Goal: Check status: Check status

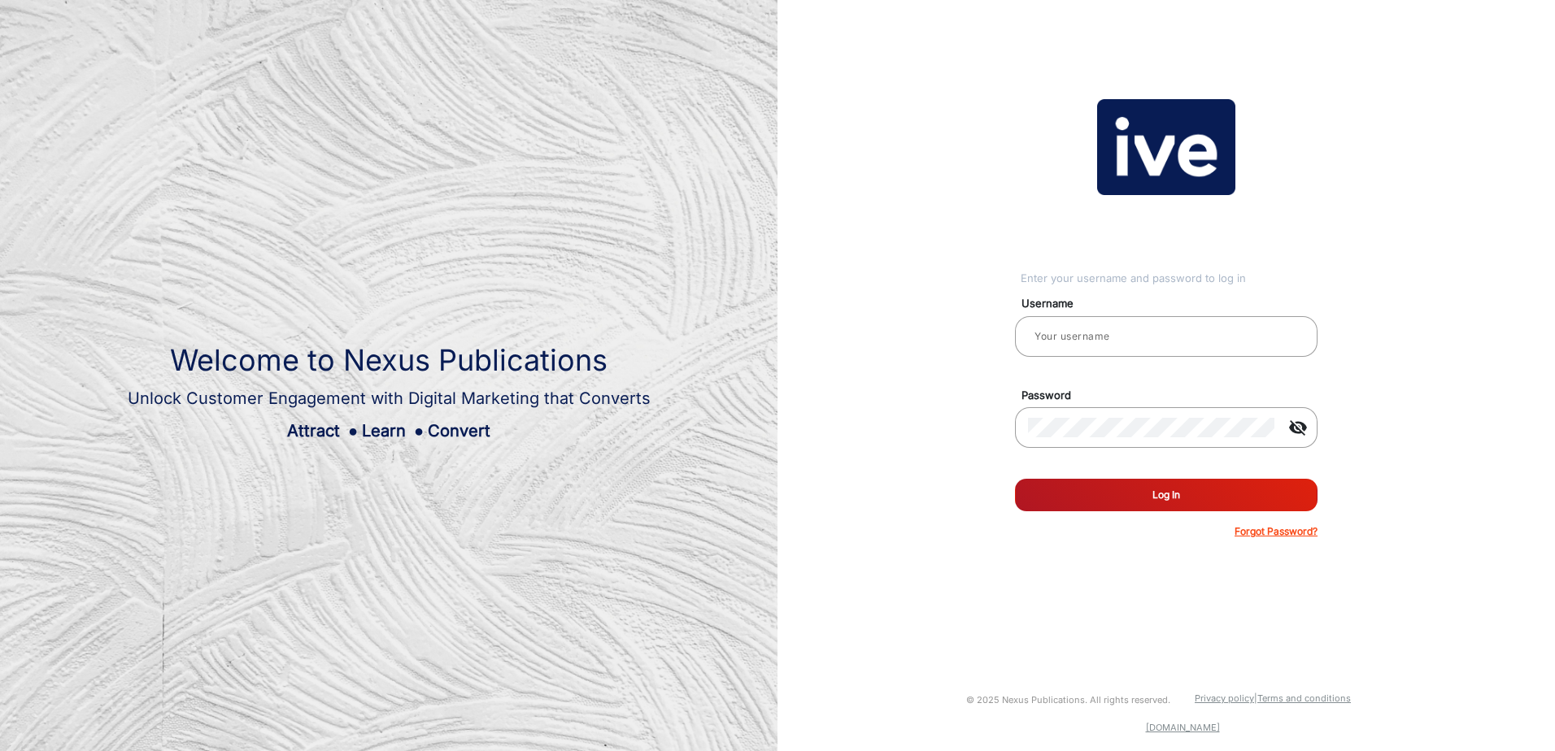
type input "[PERSON_NAME]"
click at [1172, 479] on button "Log In" at bounding box center [1166, 495] width 303 height 33
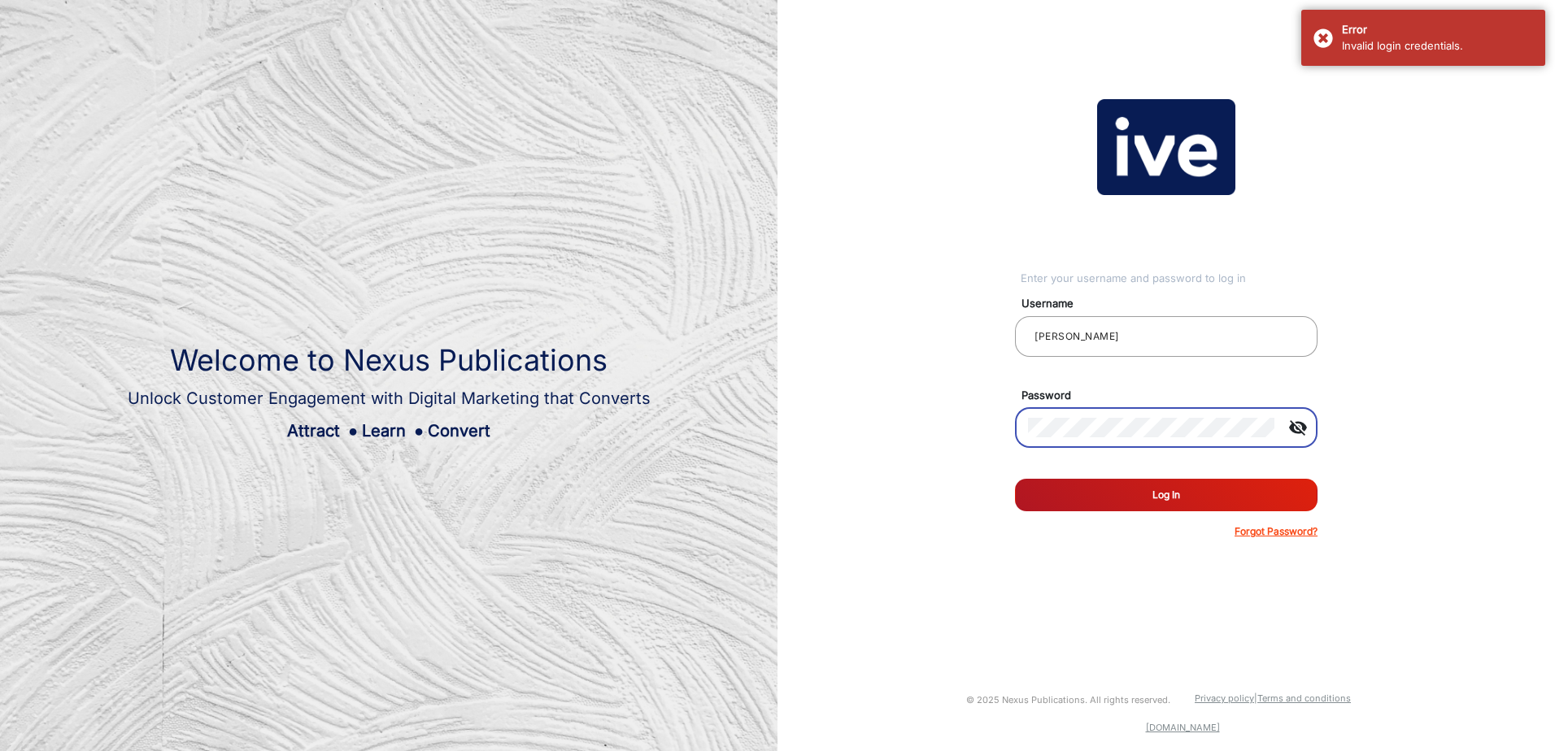
click at [1297, 431] on mat-icon "visibility_off" at bounding box center [1297, 428] width 39 height 20
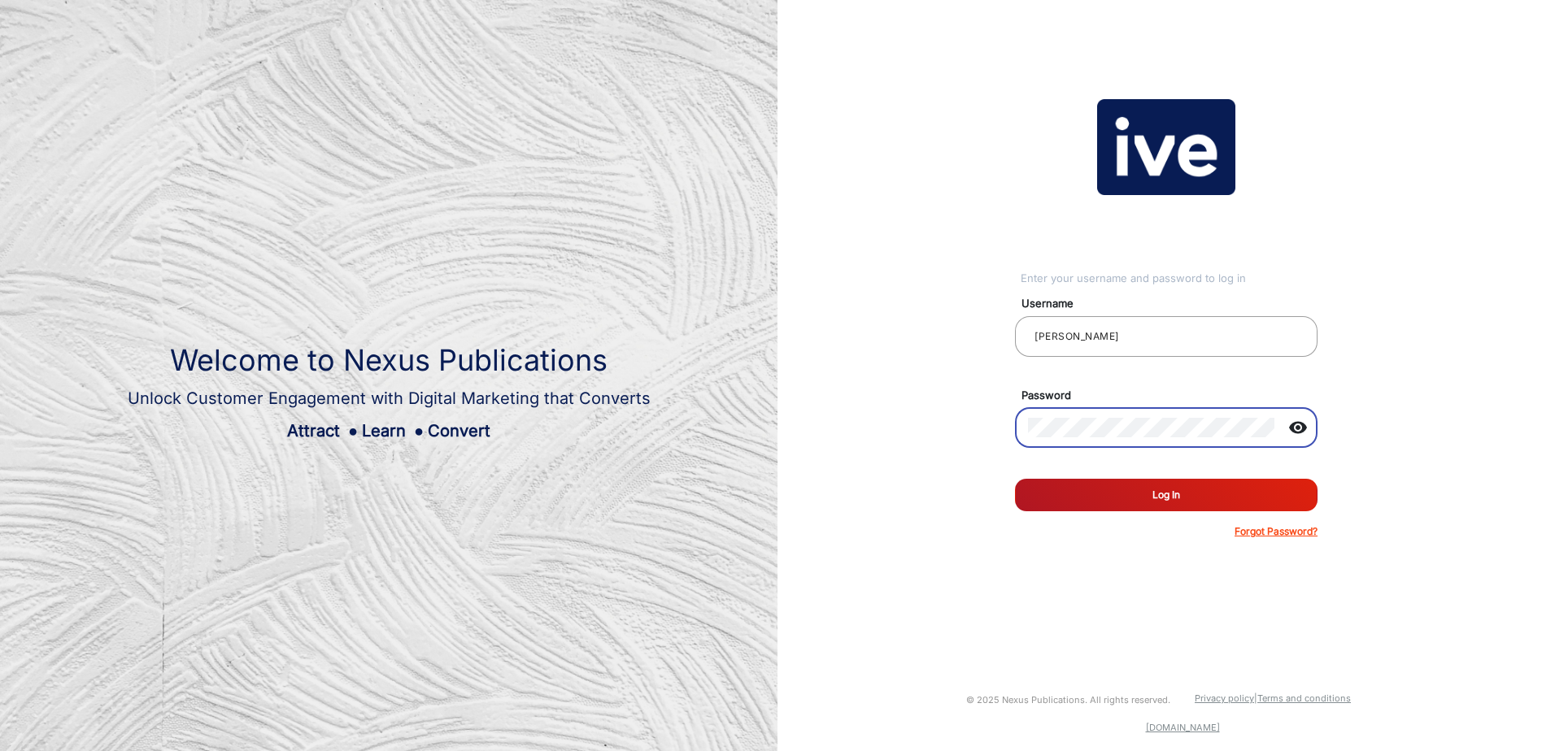
click at [1015, 479] on button "Log In" at bounding box center [1166, 495] width 303 height 33
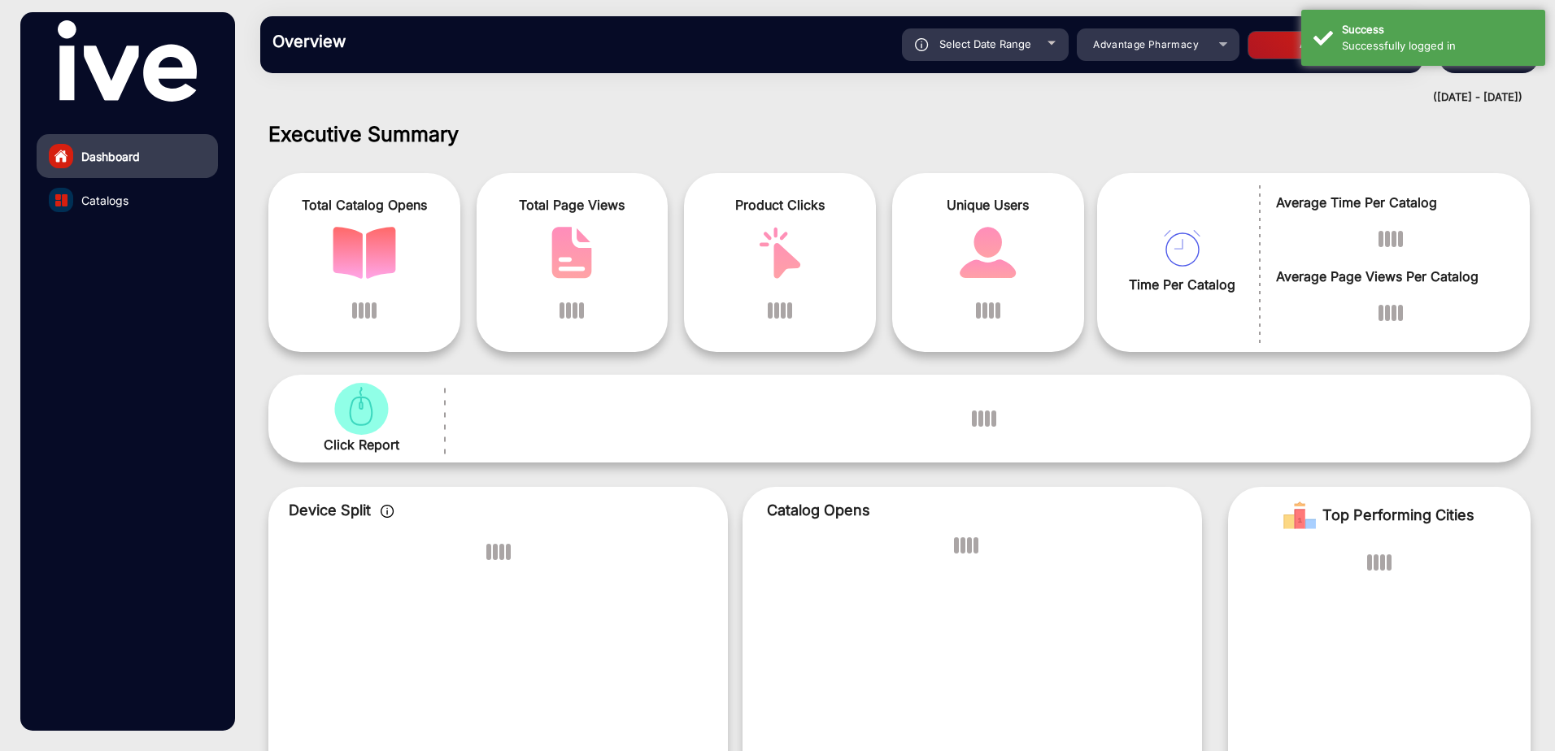
scroll to position [12, 0]
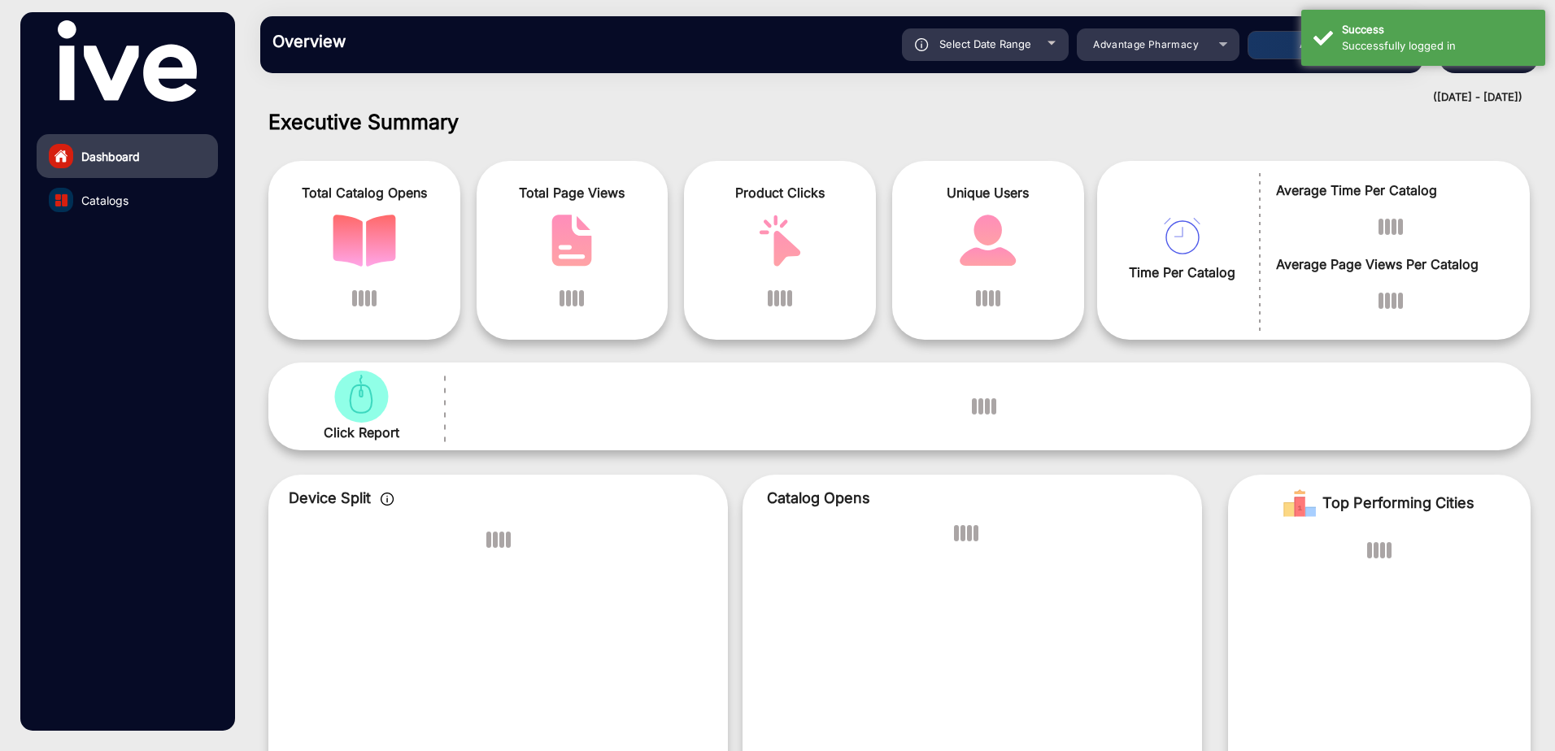
click at [1047, 49] on div "Select Date Range" at bounding box center [985, 44] width 167 height 33
type input "[DATE]"
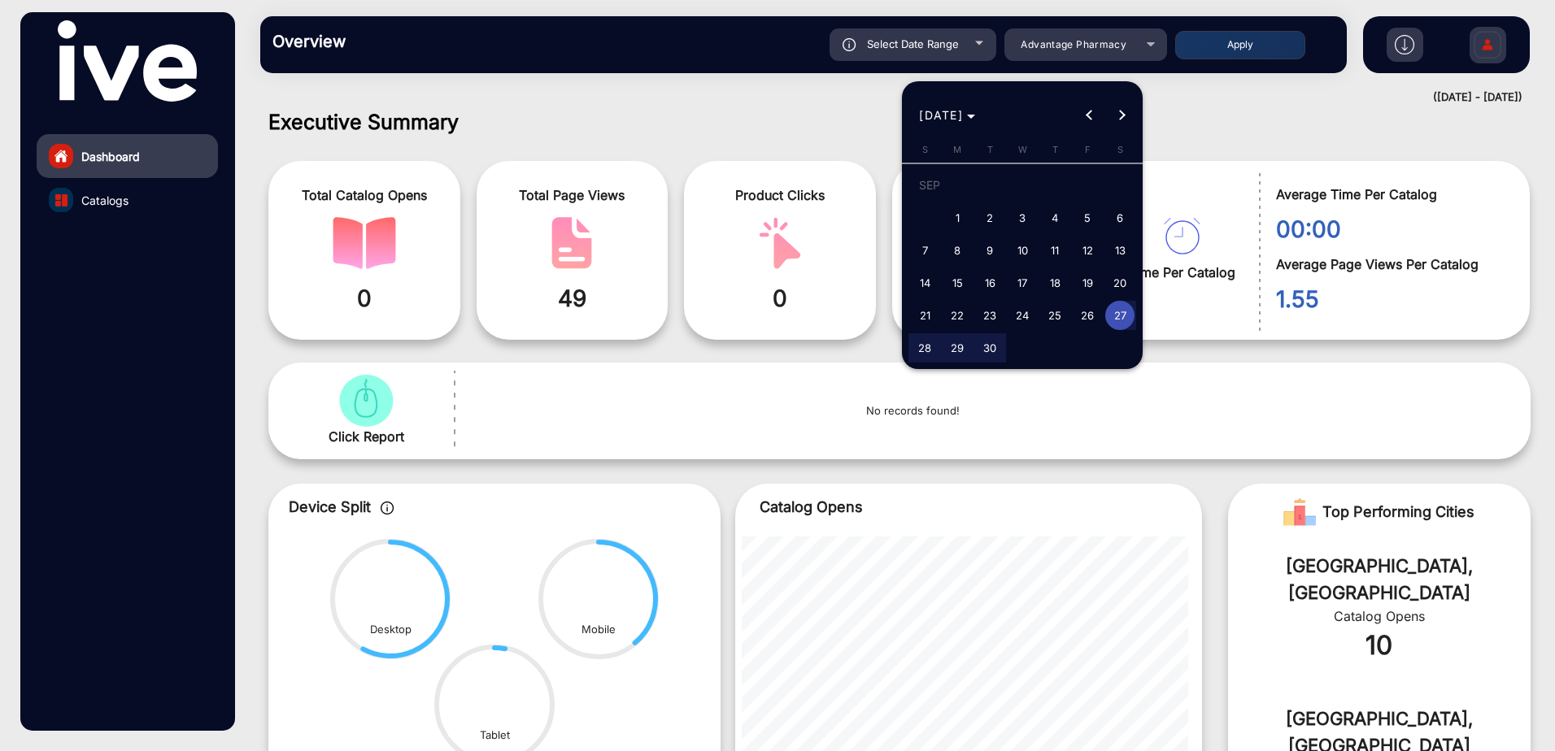
click at [1118, 308] on span "27" at bounding box center [1119, 315] width 29 height 29
click at [1115, 113] on span "Next month" at bounding box center [1122, 115] width 33 height 33
click at [1082, 193] on span "3" at bounding box center [1087, 188] width 29 height 33
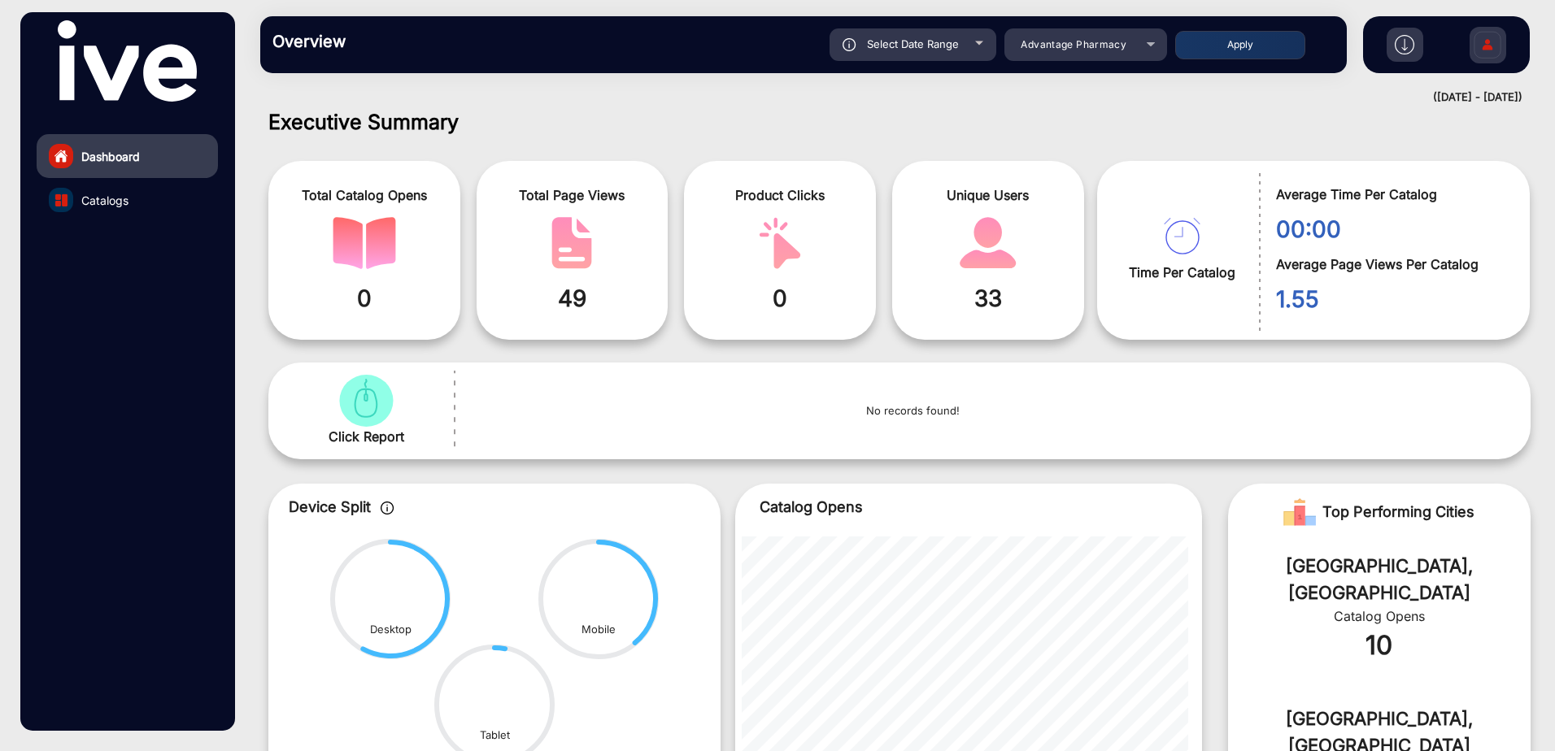
type input "[DATE]"
click at [988, 39] on div "Select Date Range" at bounding box center [913, 44] width 167 height 33
type input "[DATE]"
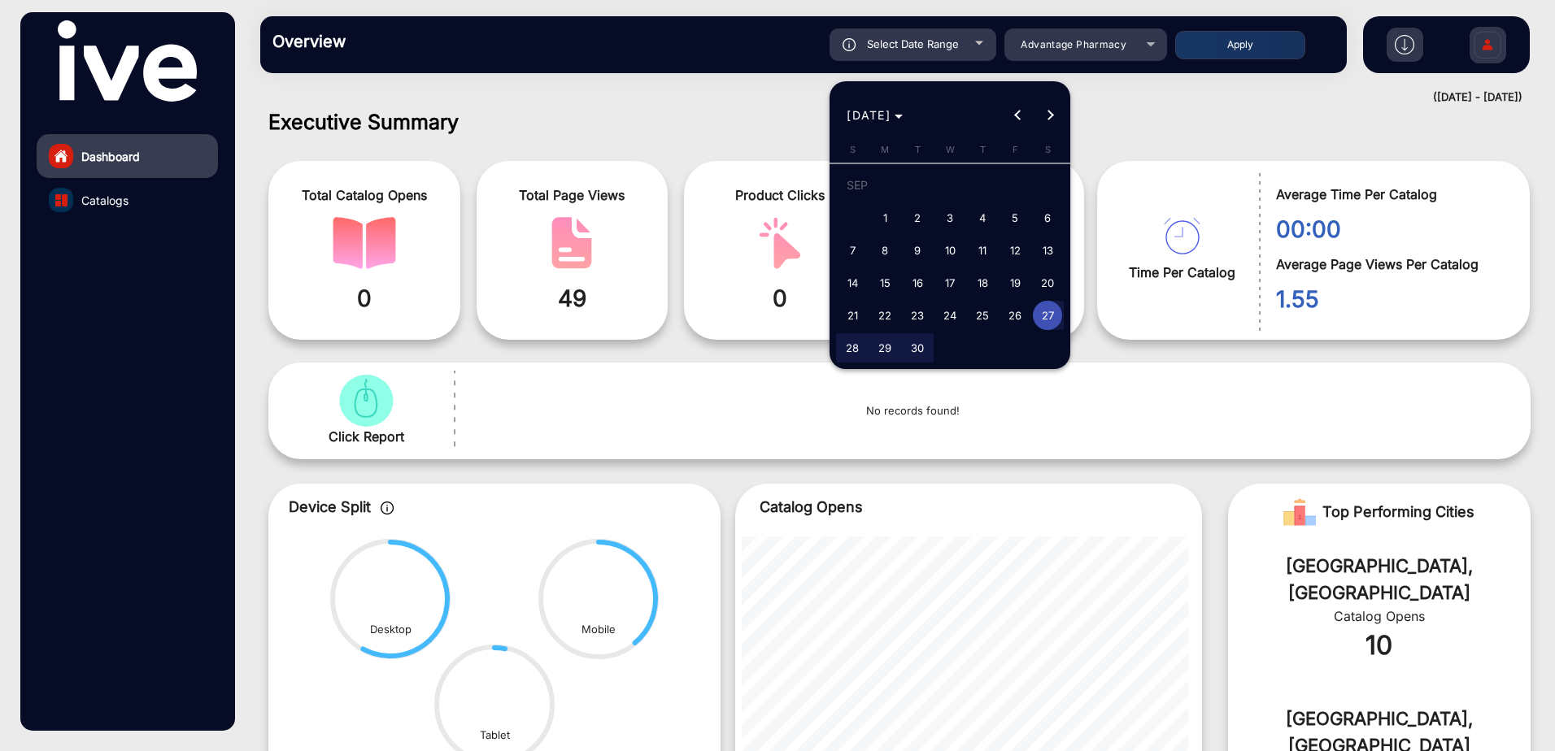
click at [1157, 43] on div at bounding box center [777, 375] width 1555 height 751
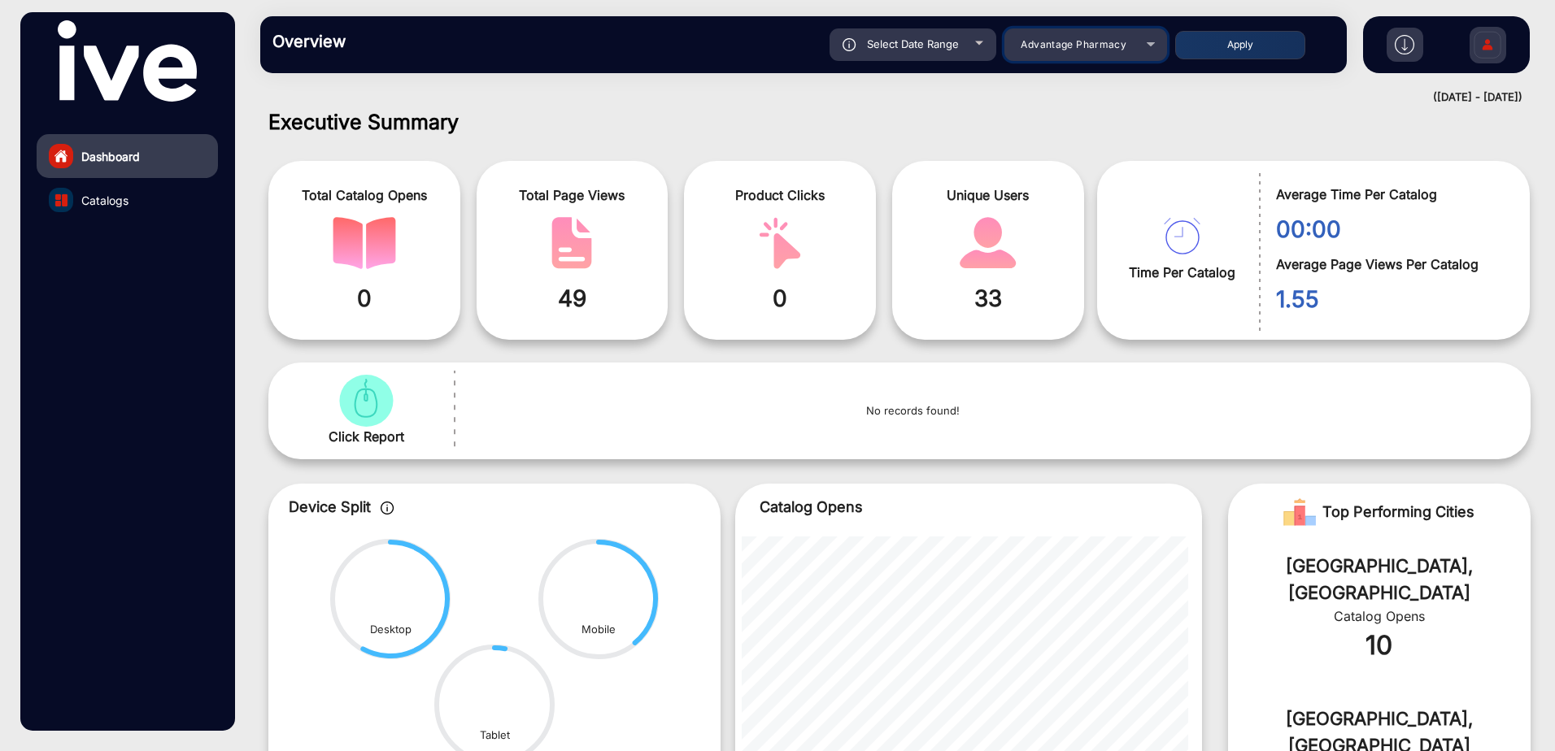
click at [1151, 38] on div "Advantage Pharmacy" at bounding box center [1085, 45] width 163 height 20
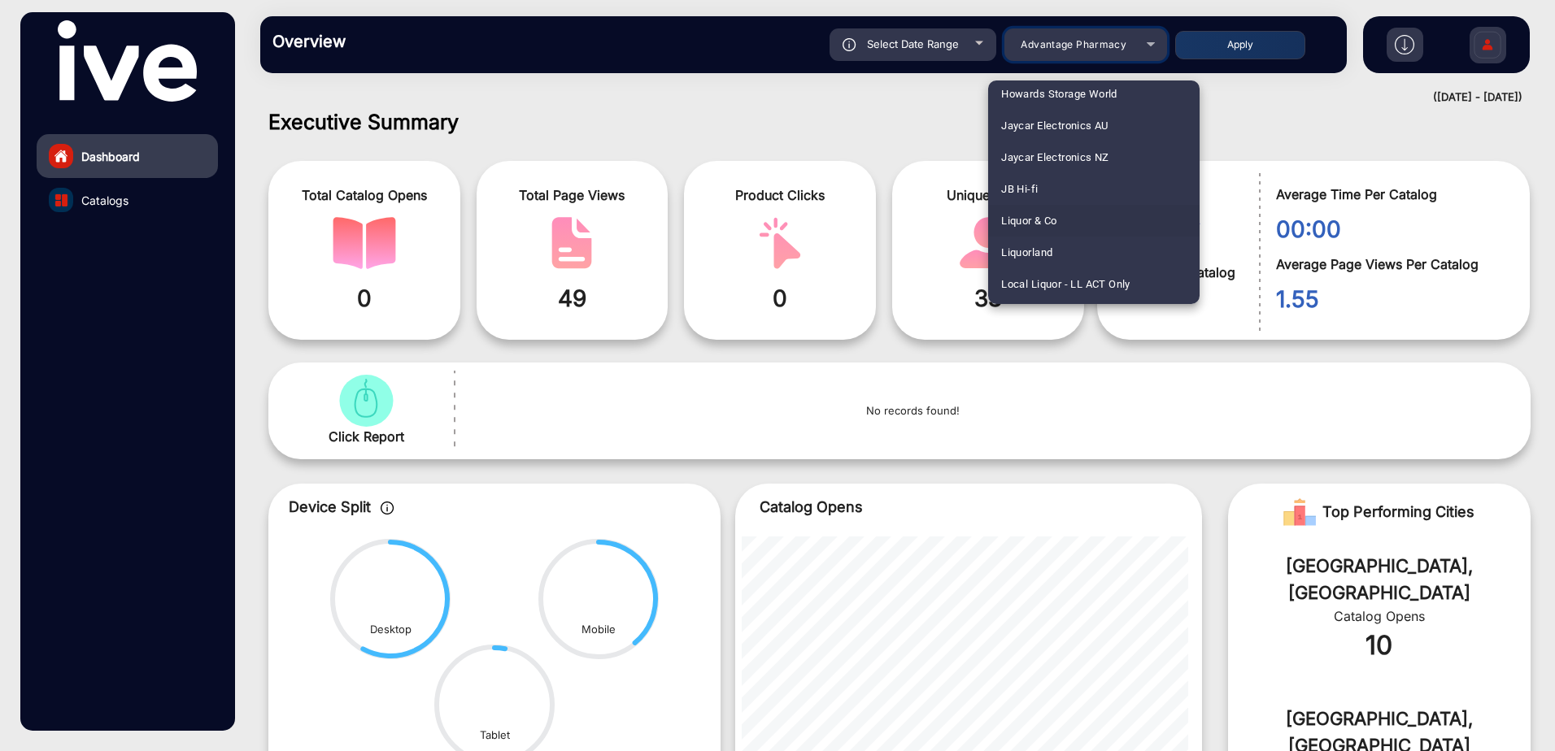
scroll to position [1708, 0]
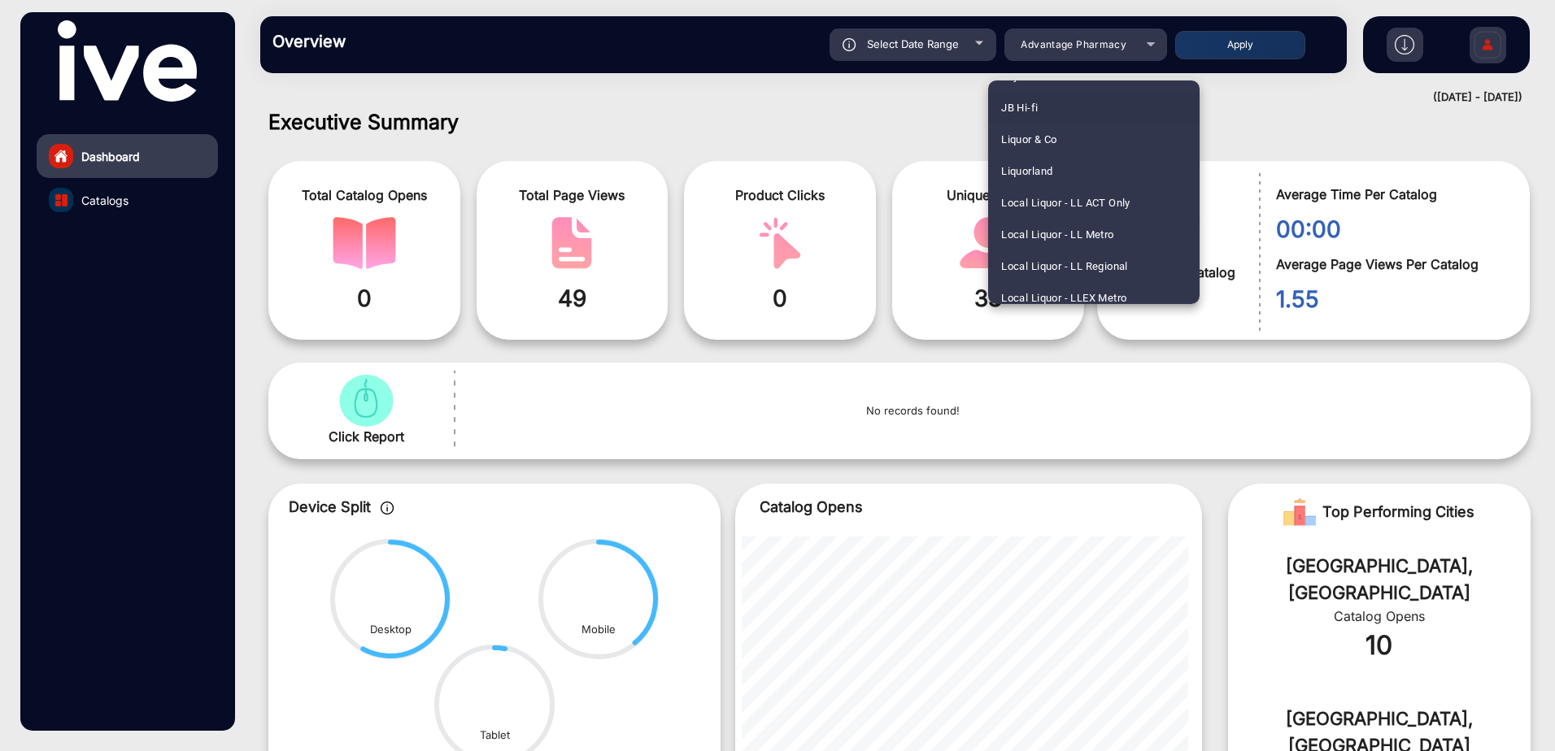
click at [1034, 104] on span "JB Hi-fi" at bounding box center [1019, 108] width 37 height 32
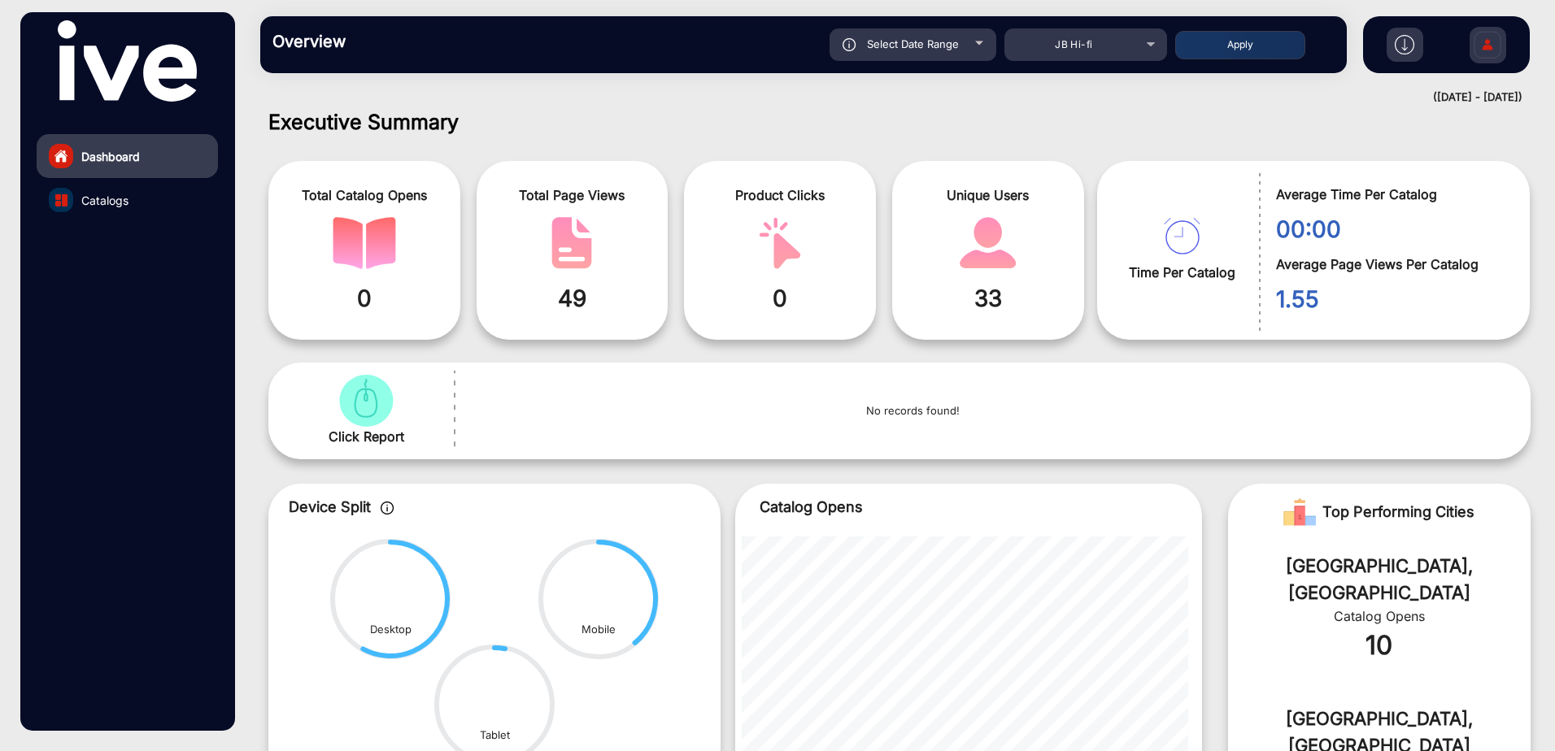
click at [1249, 41] on button "Apply" at bounding box center [1240, 45] width 130 height 28
type input "[DATE]"
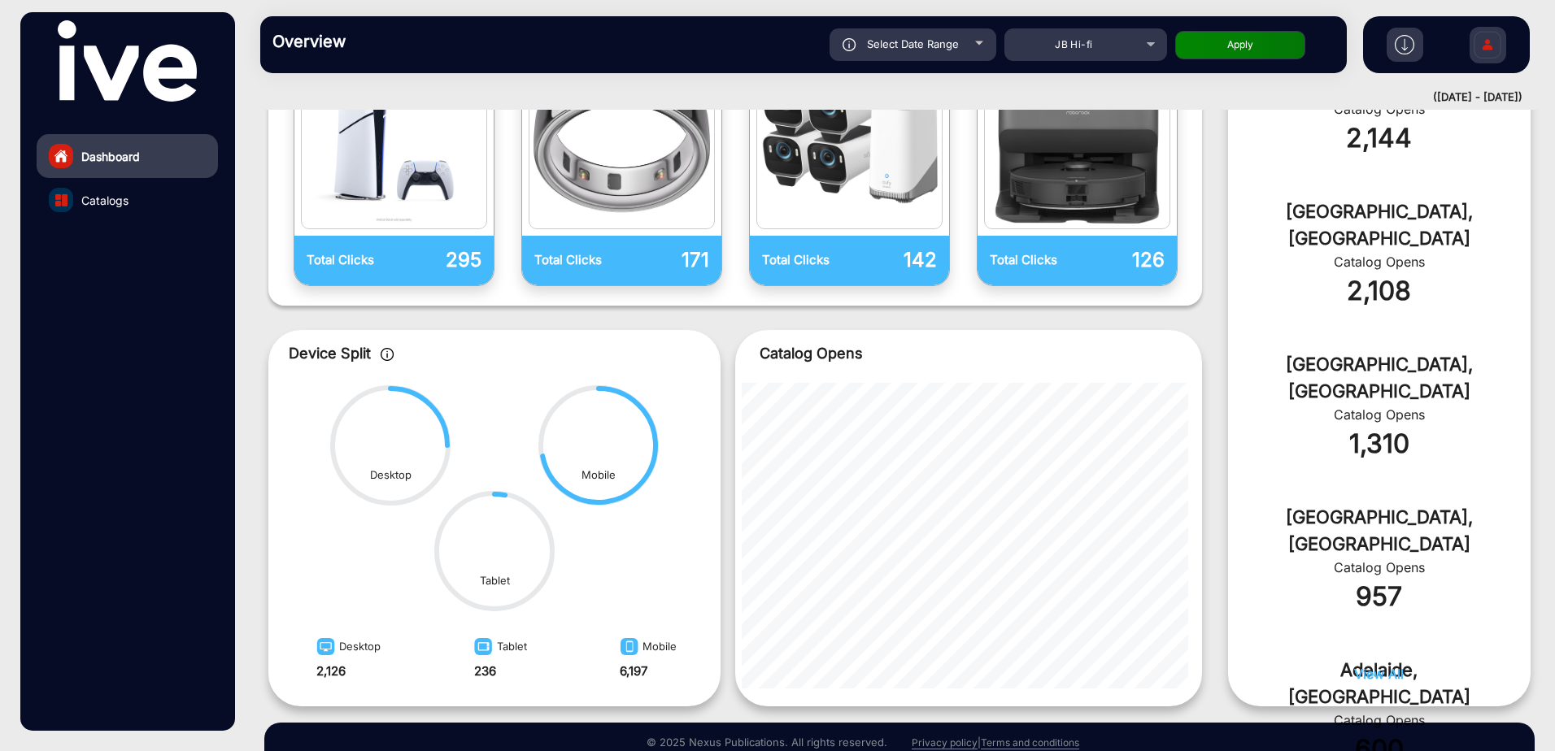
scroll to position [668, 0]
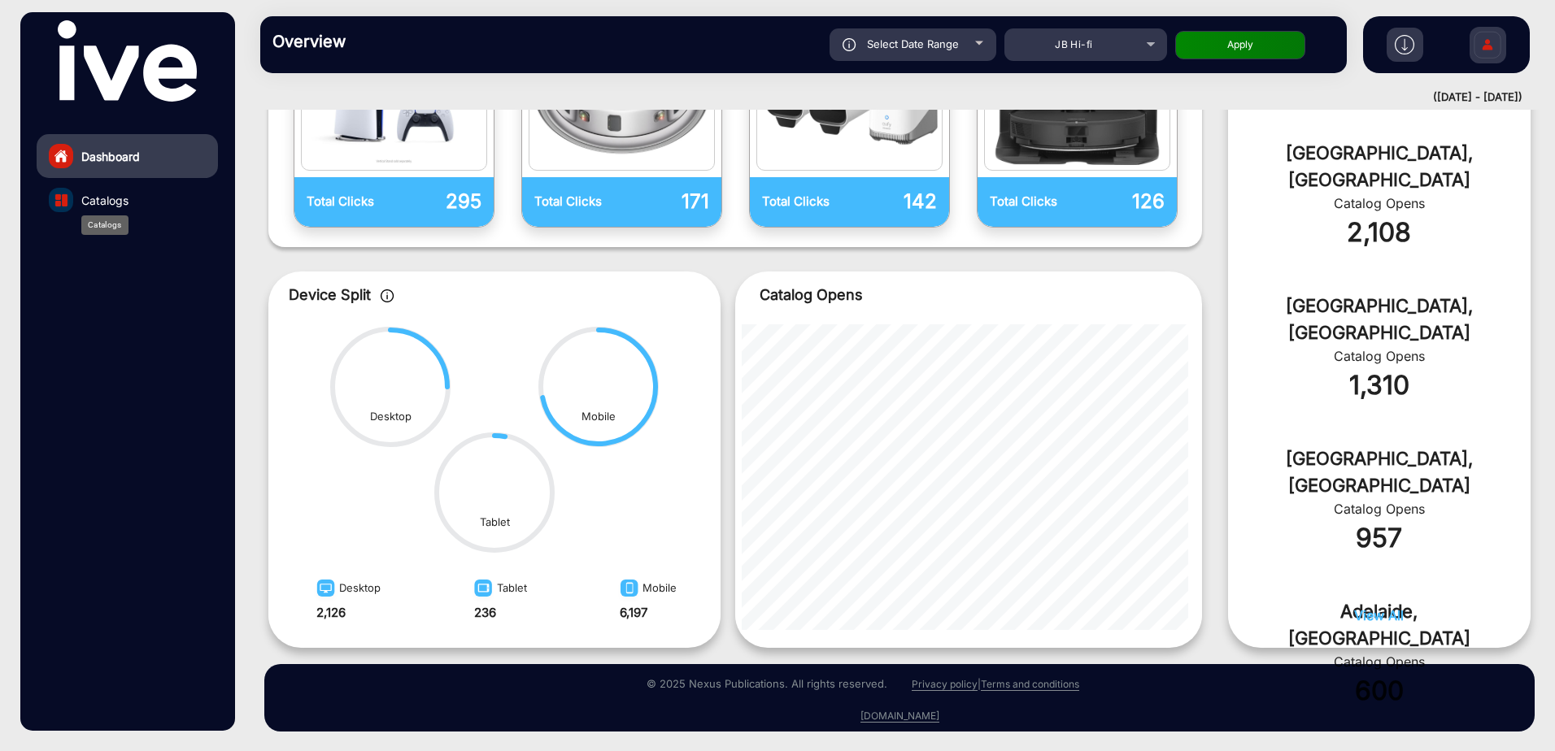
click at [113, 199] on span "Catalogs" at bounding box center [104, 200] width 47 height 17
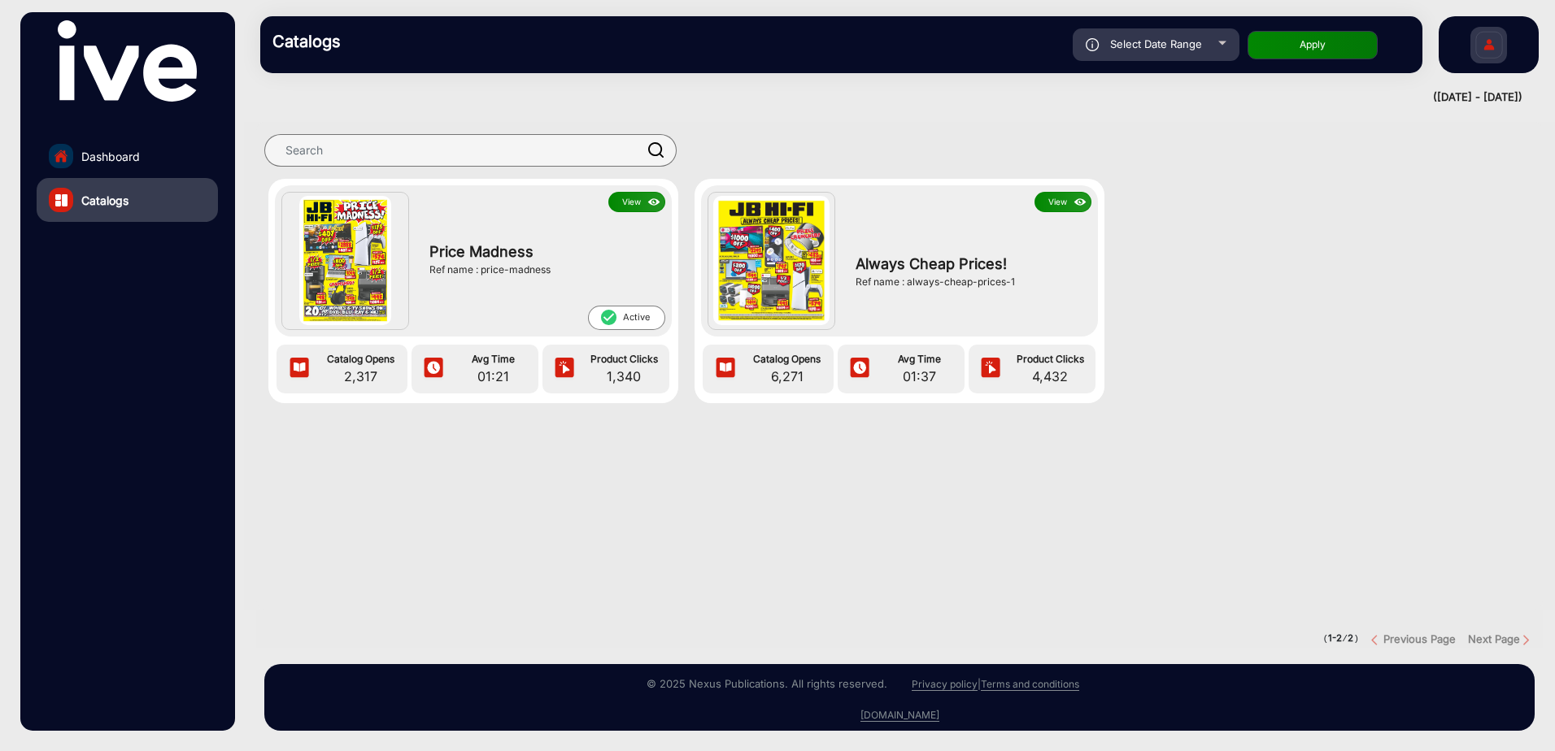
click at [1216, 45] on div "Select Date Range" at bounding box center [1156, 44] width 167 height 33
type input "[DATE]"
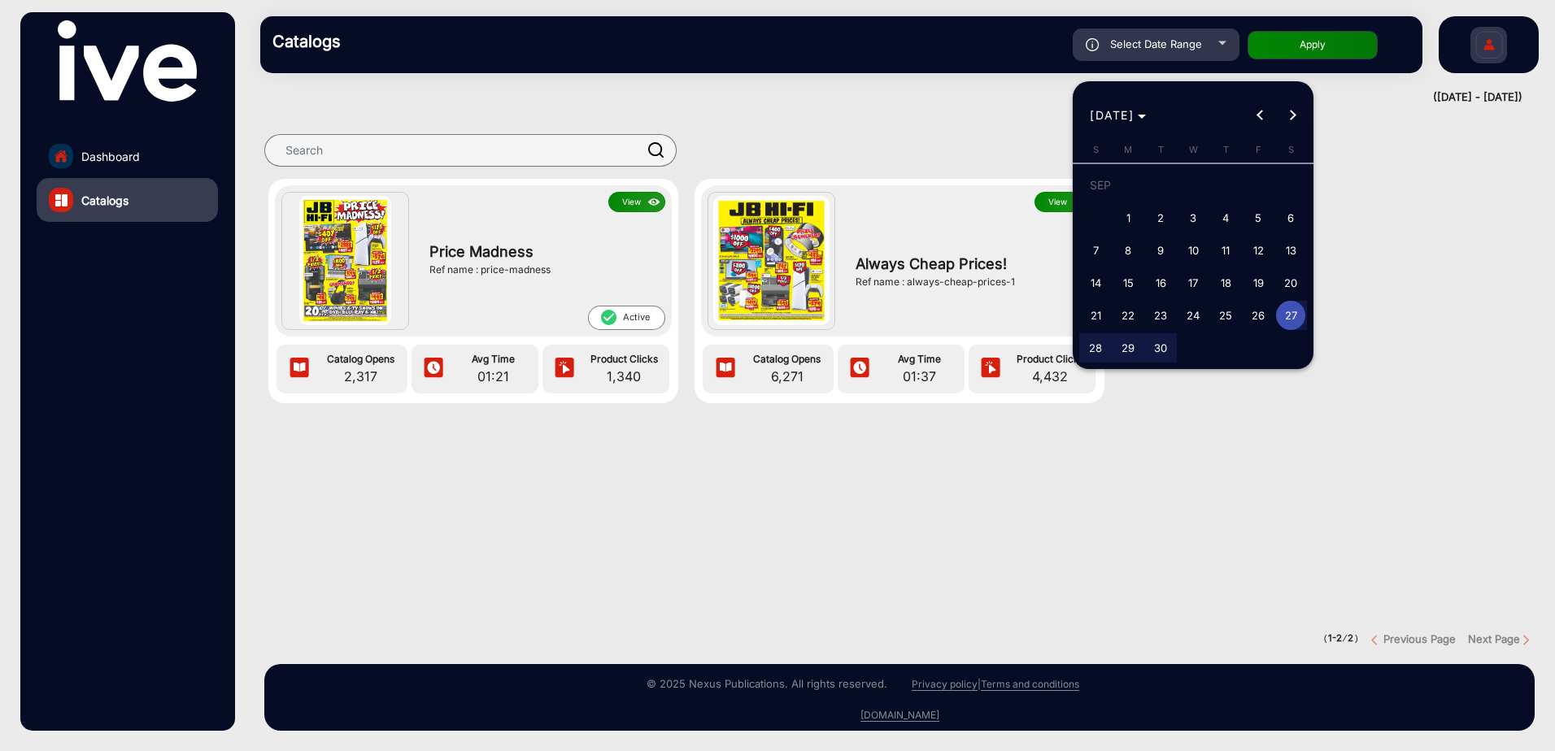
click at [1159, 284] on span "16" at bounding box center [1160, 282] width 29 height 29
type input "[DATE]"
click at [1290, 114] on button "Next month" at bounding box center [1293, 115] width 33 height 33
click at [1259, 185] on span "3" at bounding box center [1258, 188] width 29 height 33
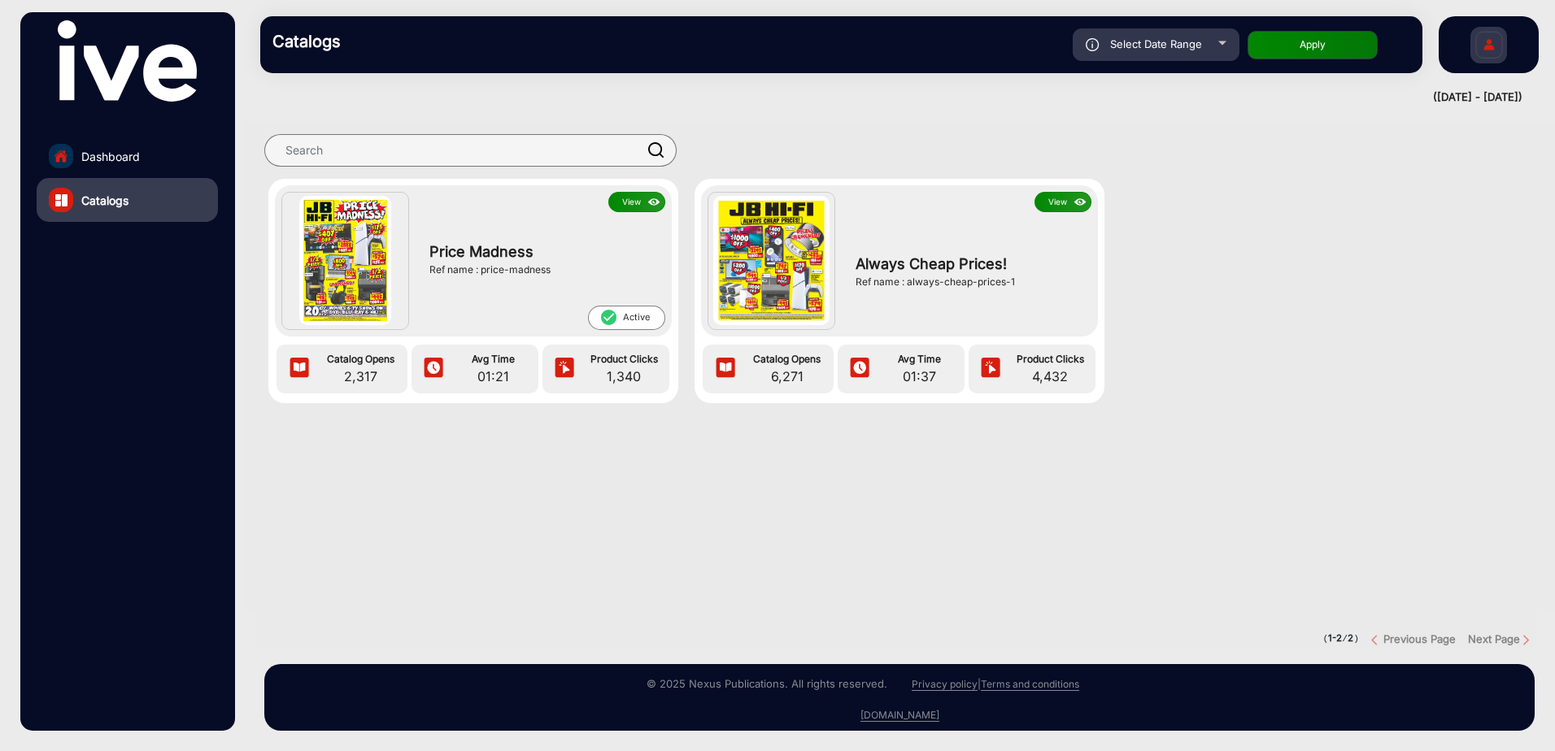
type input "[DATE]"
click at [1288, 46] on button "Apply" at bounding box center [1313, 45] width 130 height 28
type input "[DATE]"
